Goal: Task Accomplishment & Management: Use online tool/utility

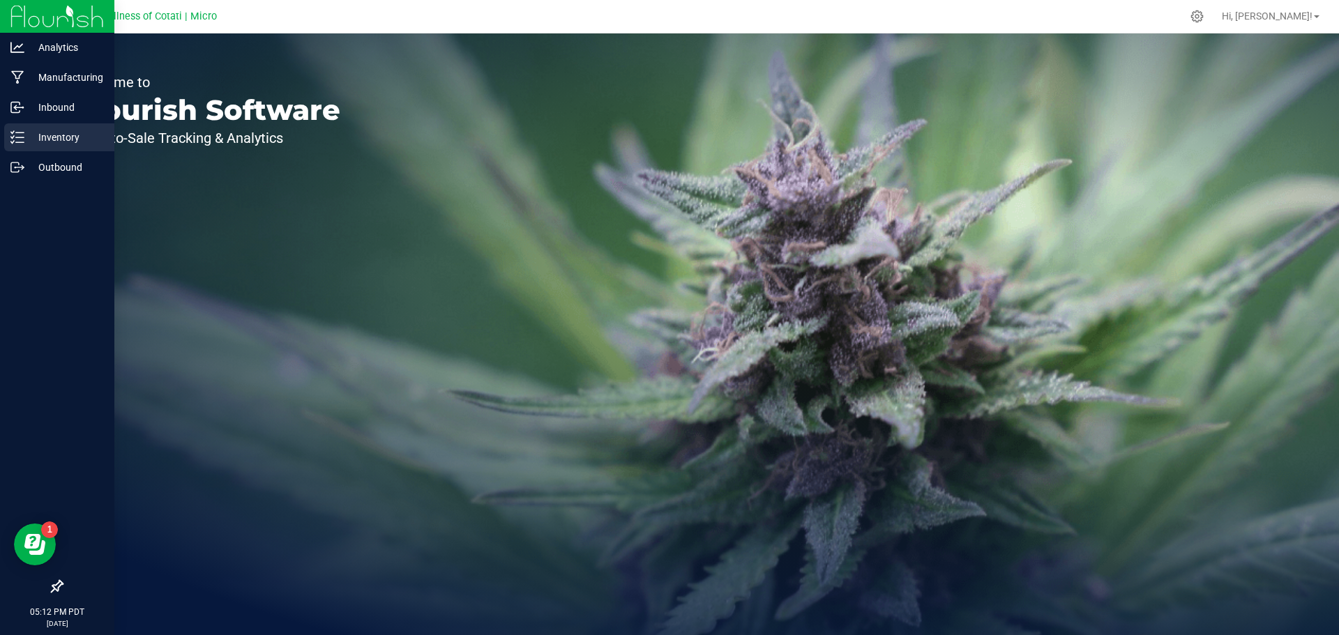
click at [59, 136] on p "Inventory" at bounding box center [66, 137] width 84 height 17
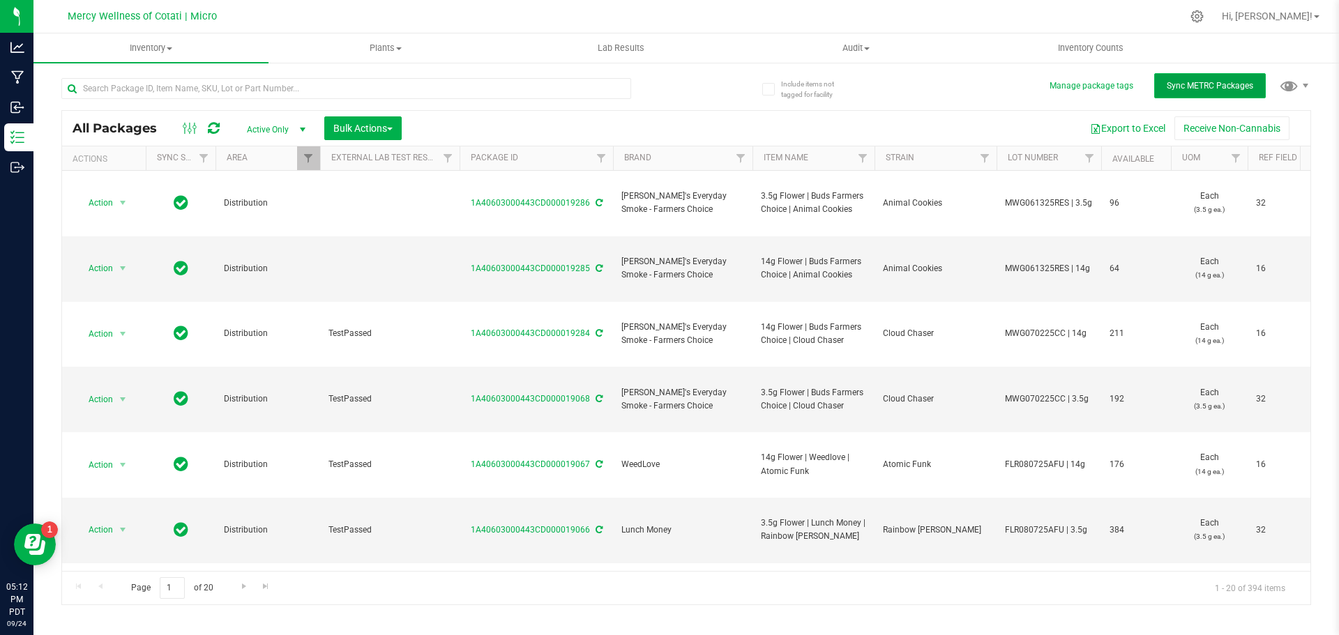
click at [1207, 83] on span "Sync METRC Packages" at bounding box center [1210, 86] width 86 height 10
